Goal: Task Accomplishment & Management: Complete application form

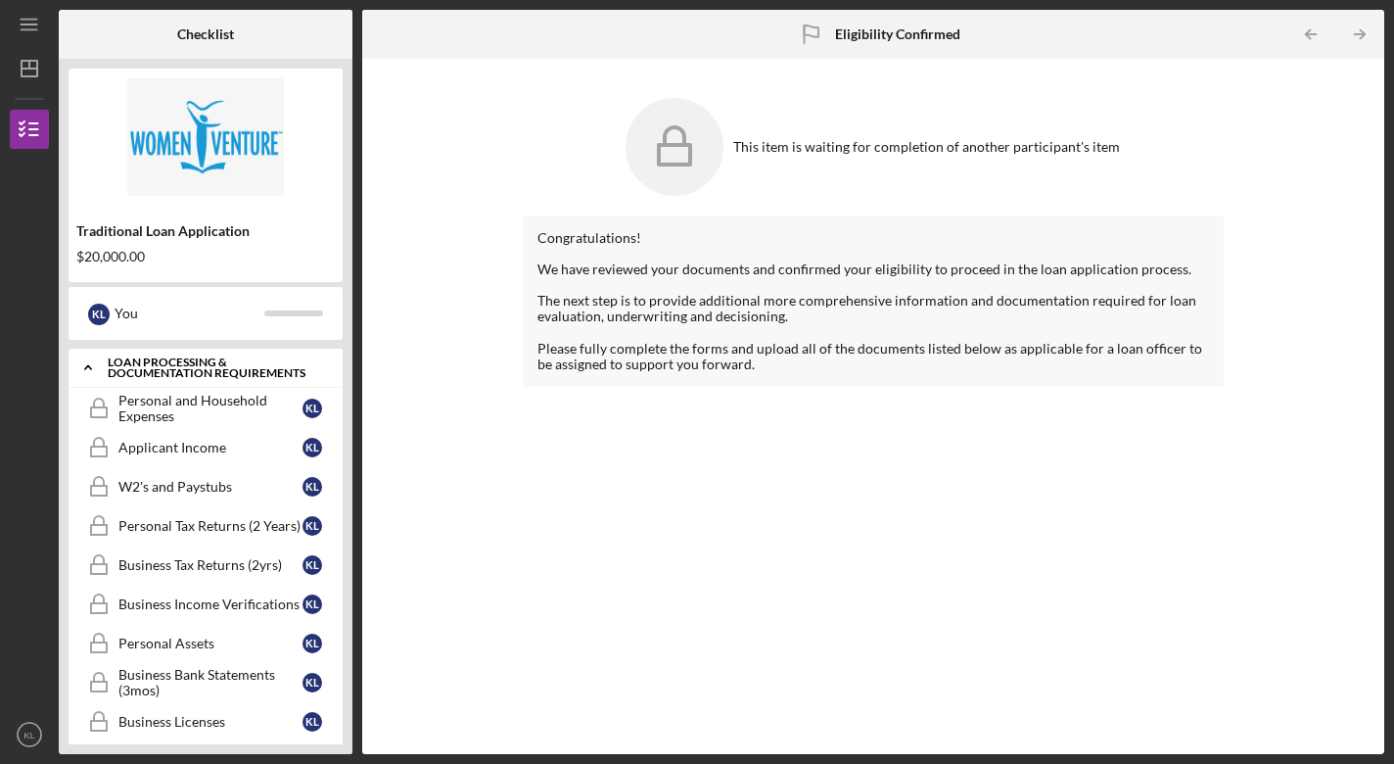
scroll to position [350, 0]
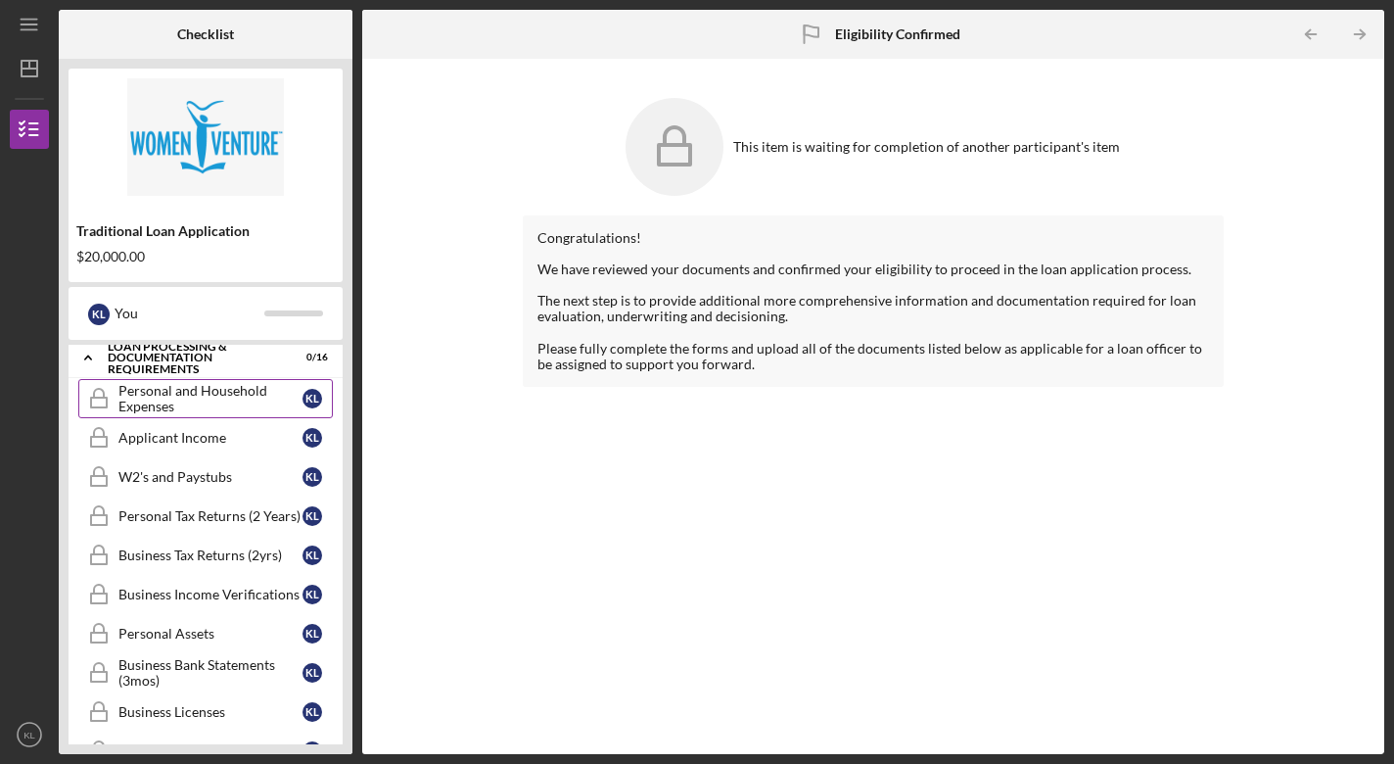
click at [225, 400] on div "Personal and Household Expenses" at bounding box center [210, 398] width 184 height 31
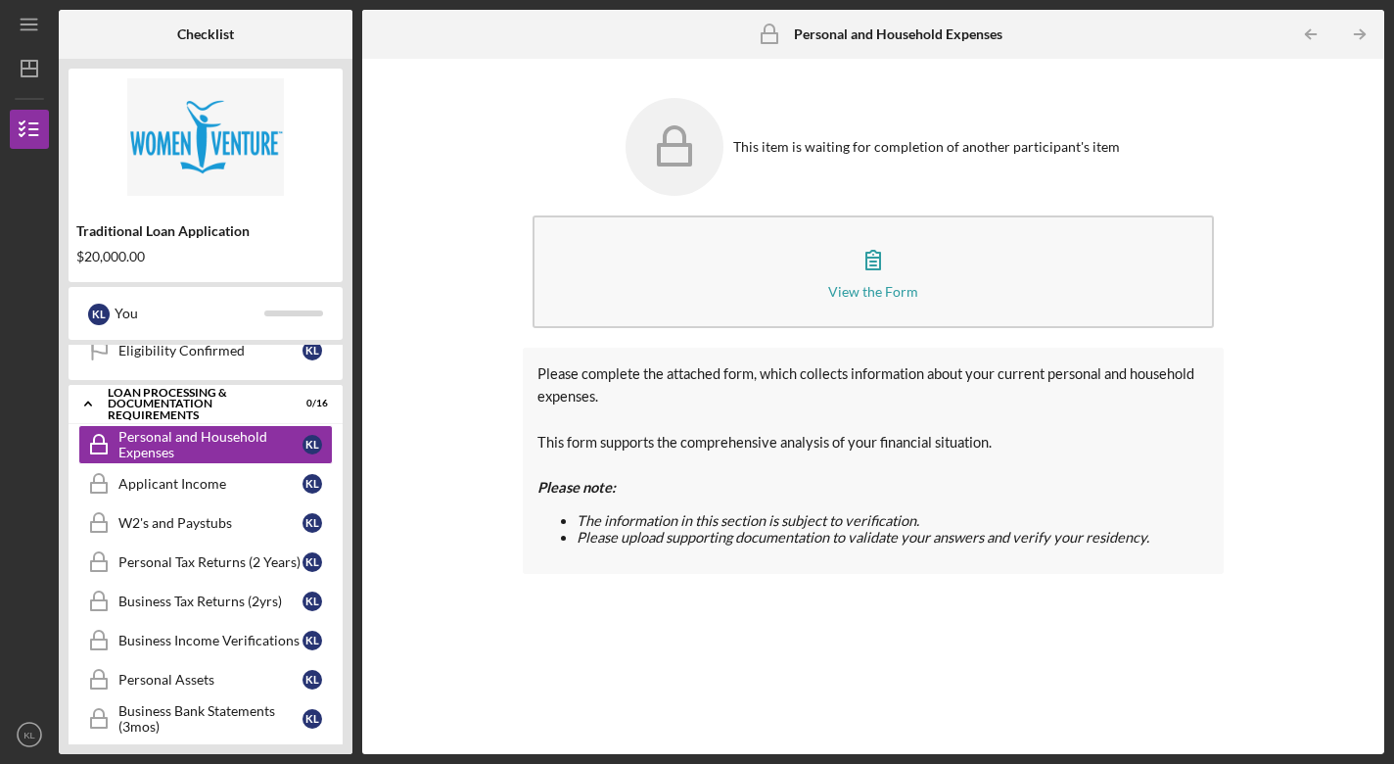
scroll to position [301, 0]
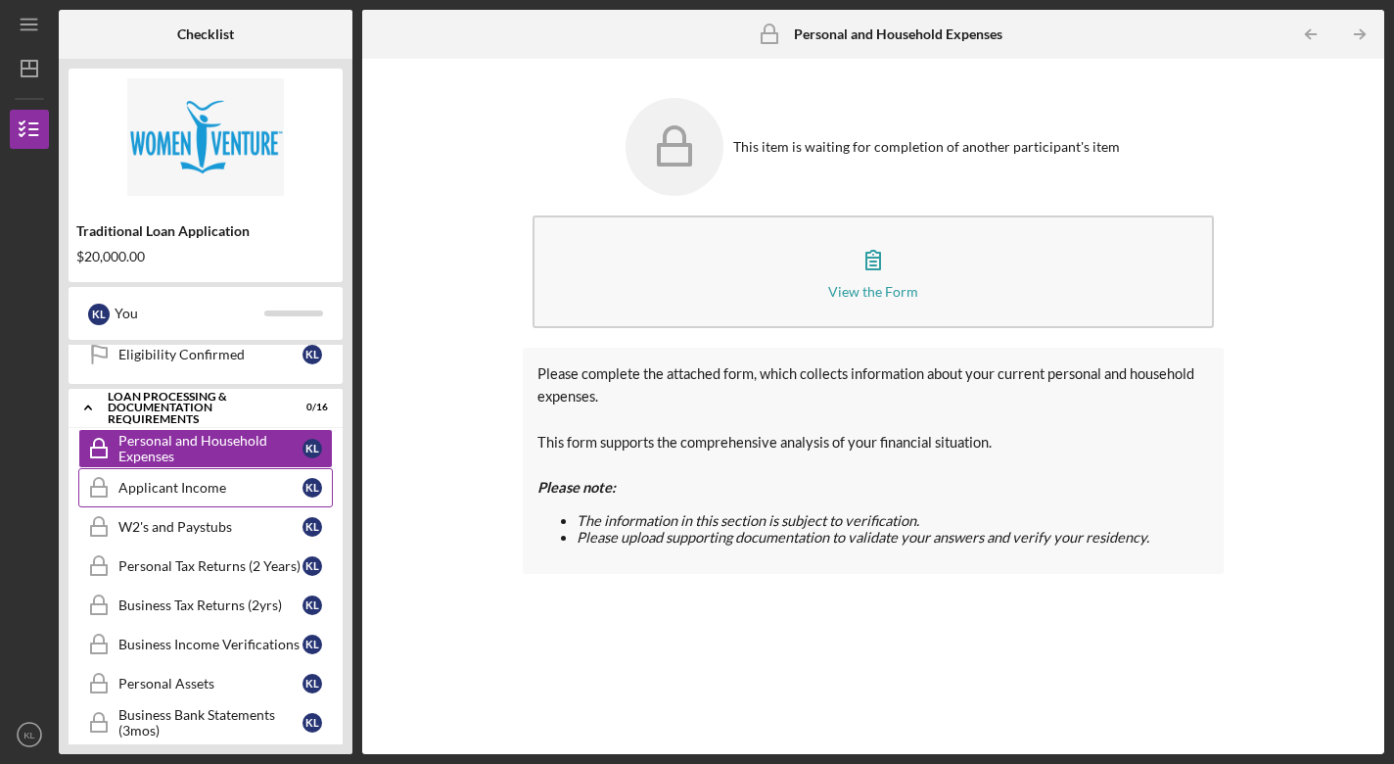
click at [216, 483] on div "Applicant Income" at bounding box center [210, 488] width 184 height 16
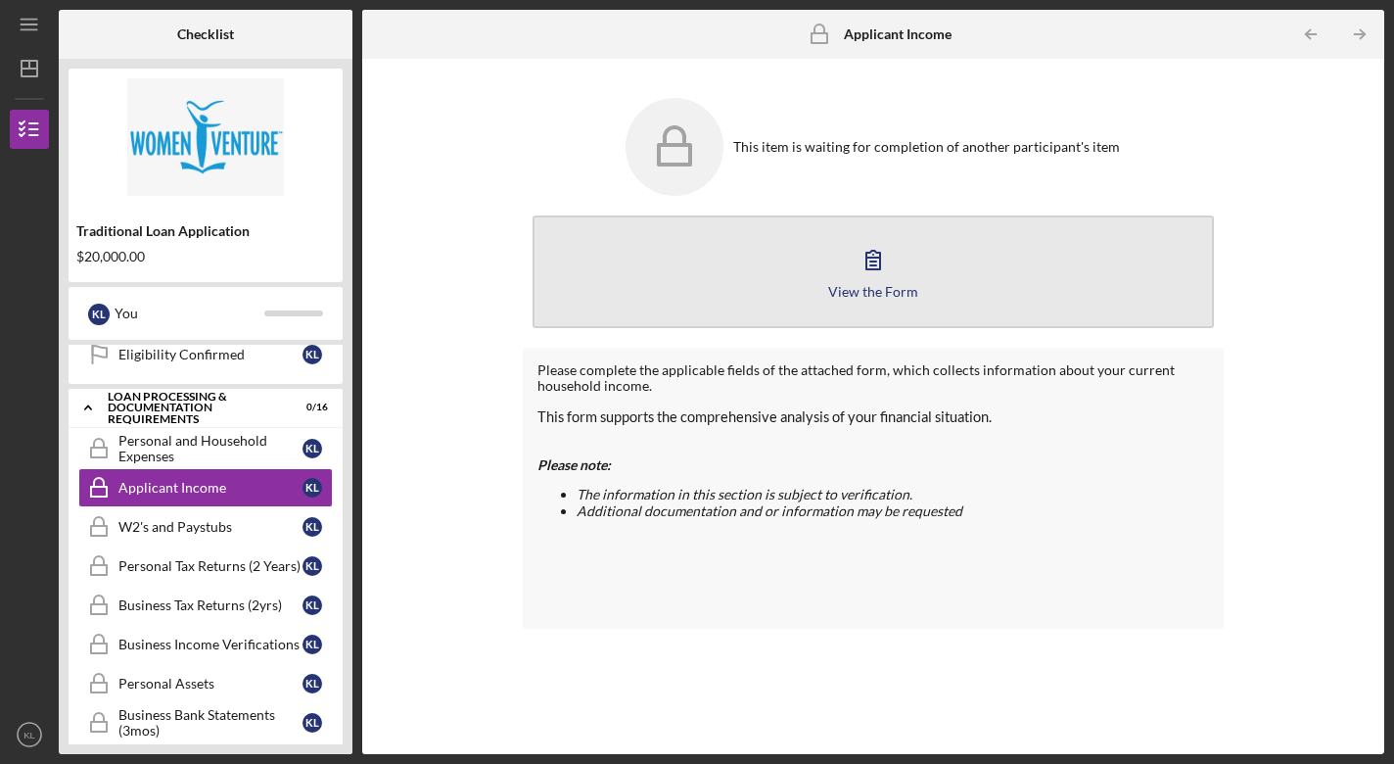
click at [874, 258] on icon "button" at bounding box center [873, 260] width 14 height 19
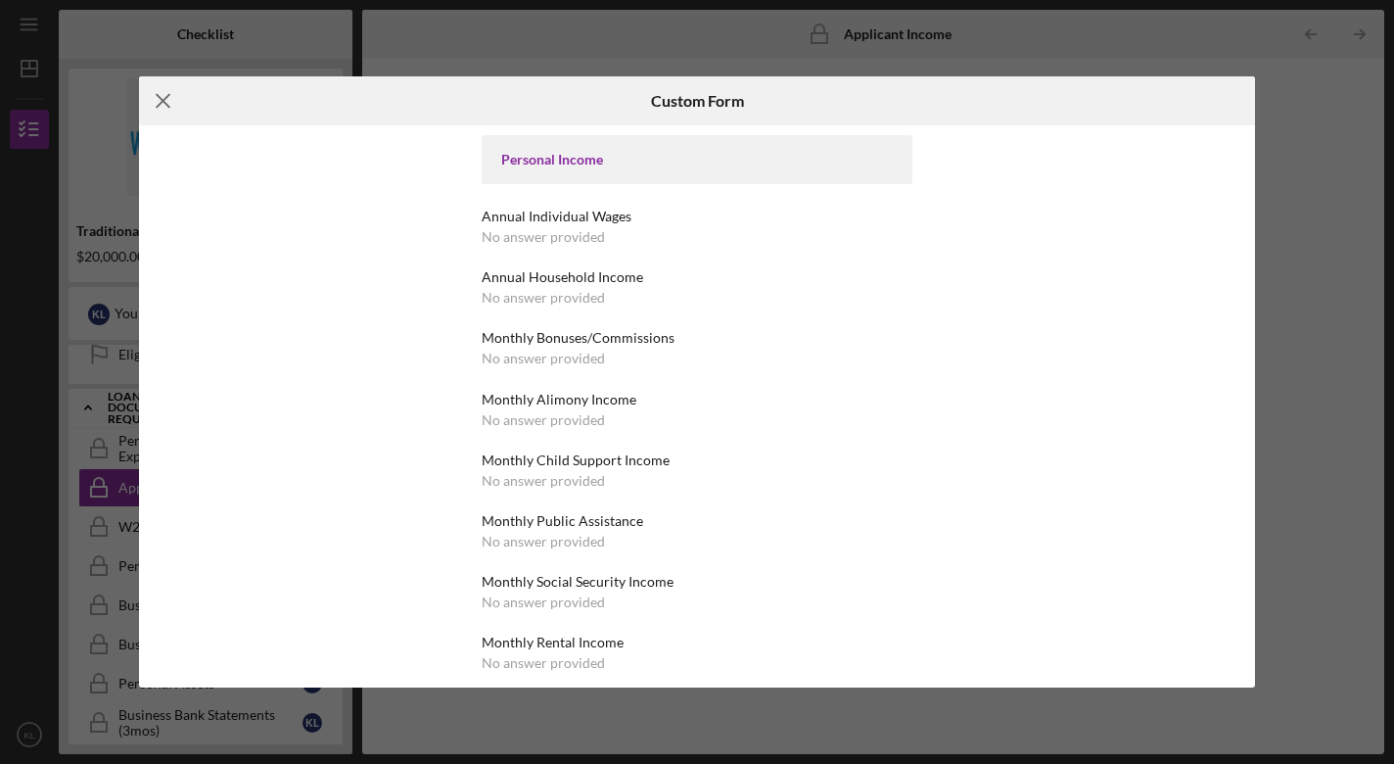
click at [165, 97] on icon "Icon/Menu Close" at bounding box center [163, 100] width 49 height 49
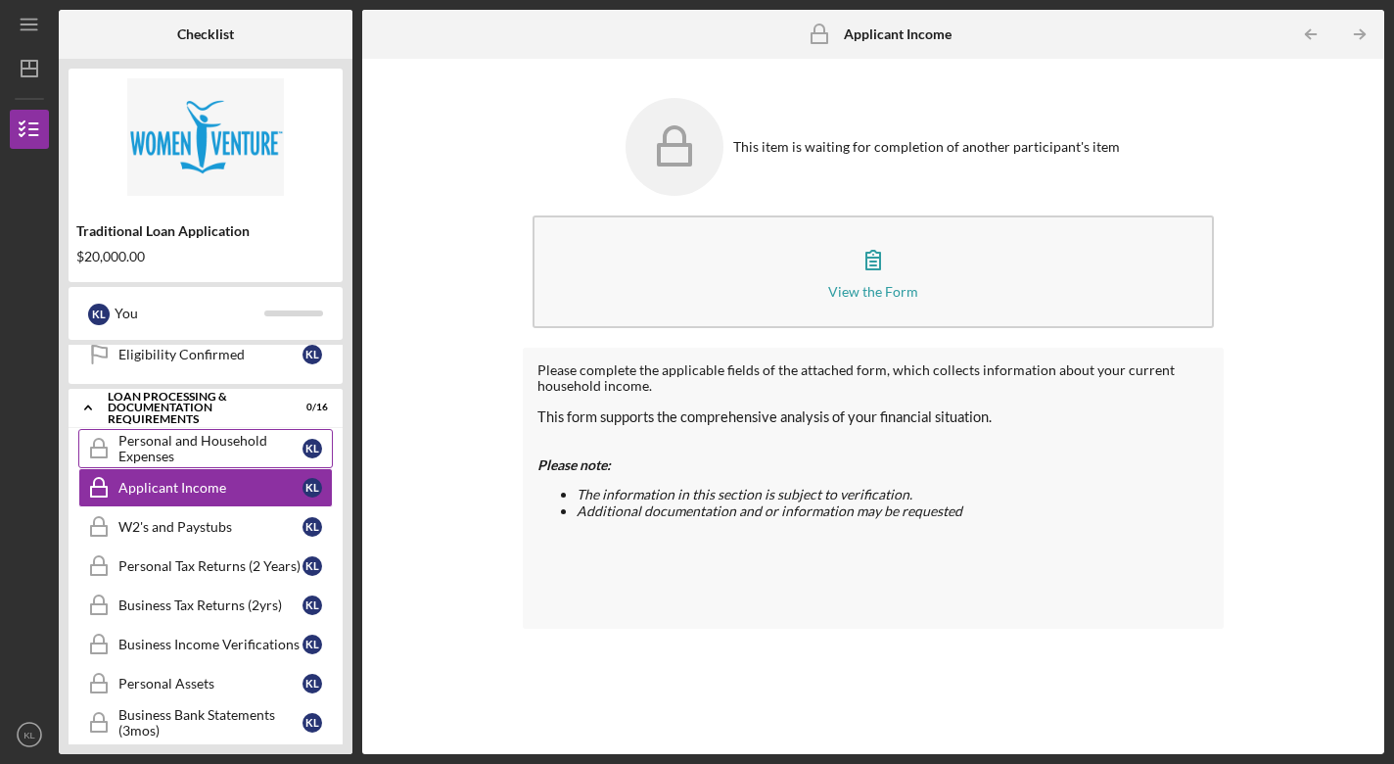
click at [213, 447] on div "Personal and Household Expenses" at bounding box center [210, 448] width 184 height 31
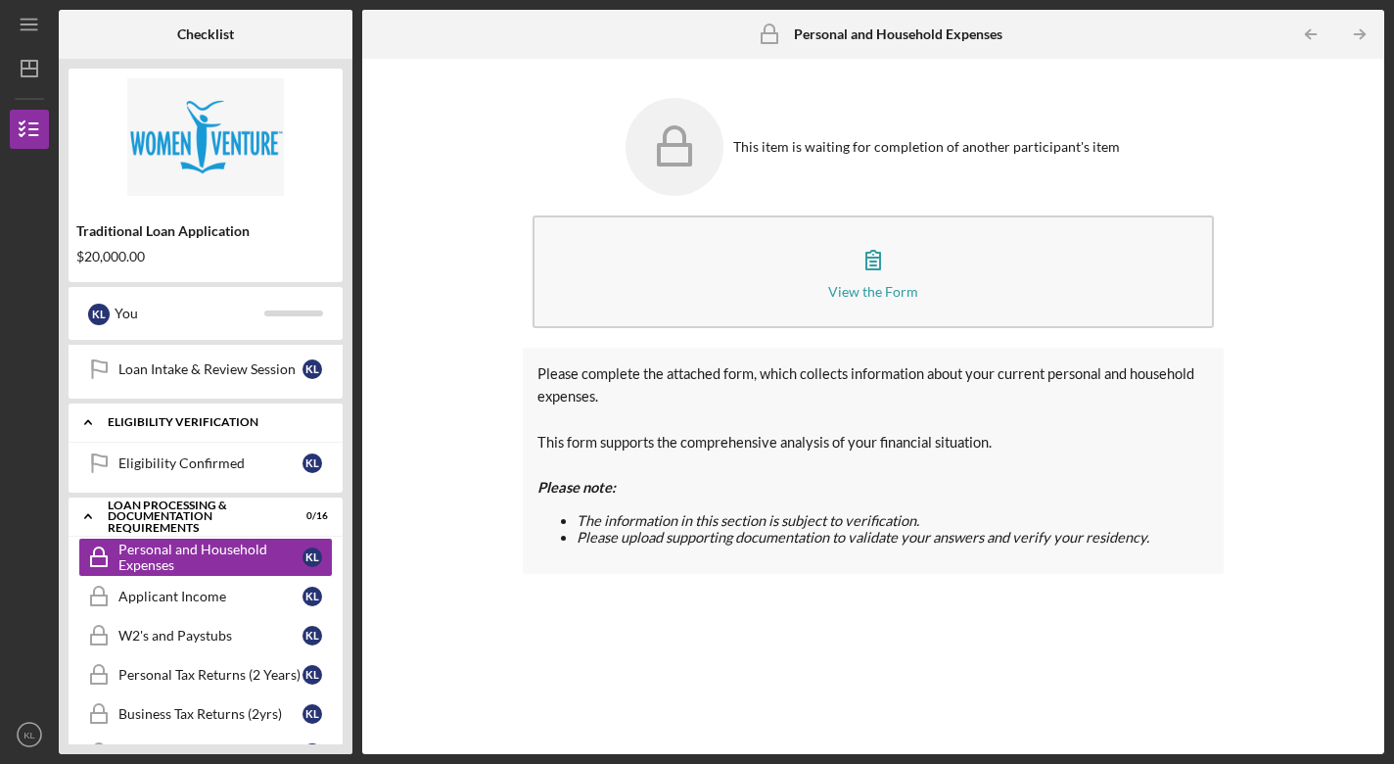
scroll to position [193, 0]
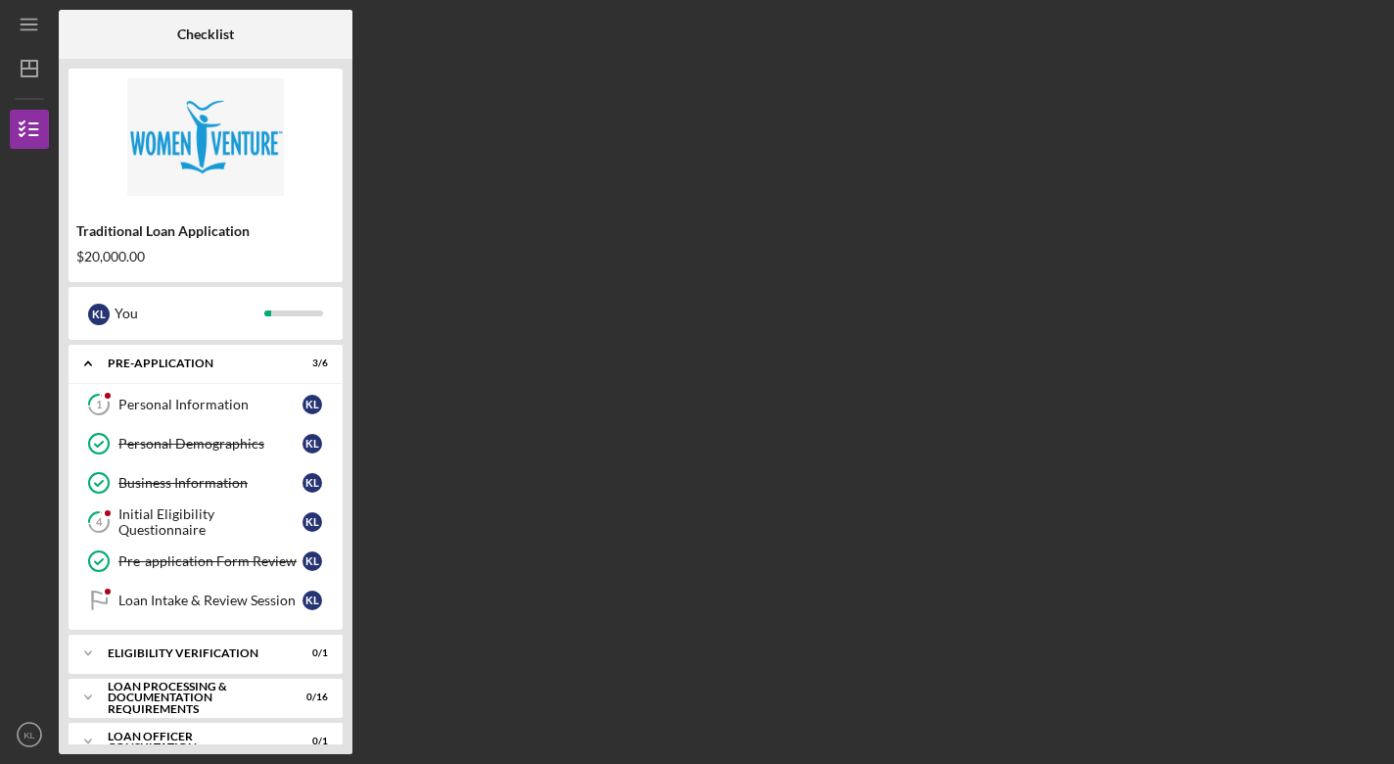
click at [889, 392] on div "Checklist Traditional Loan Application $20,000.00 K L You Icon/Expander Pre-App…" at bounding box center [722, 382] width 1326 height 744
